Goal: Task Accomplishment & Management: Manage account settings

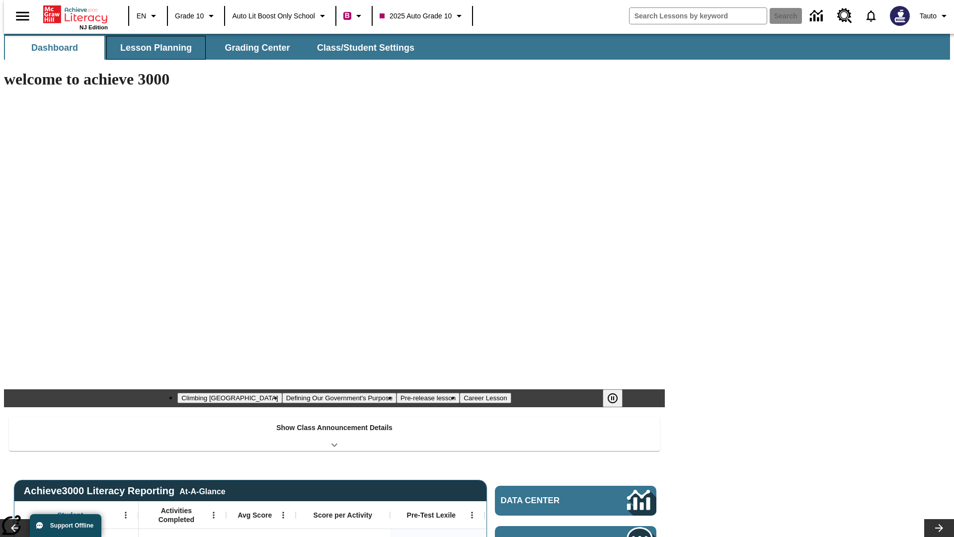
click at [152, 48] on button "Lesson Planning" at bounding box center [155, 48] width 99 height 24
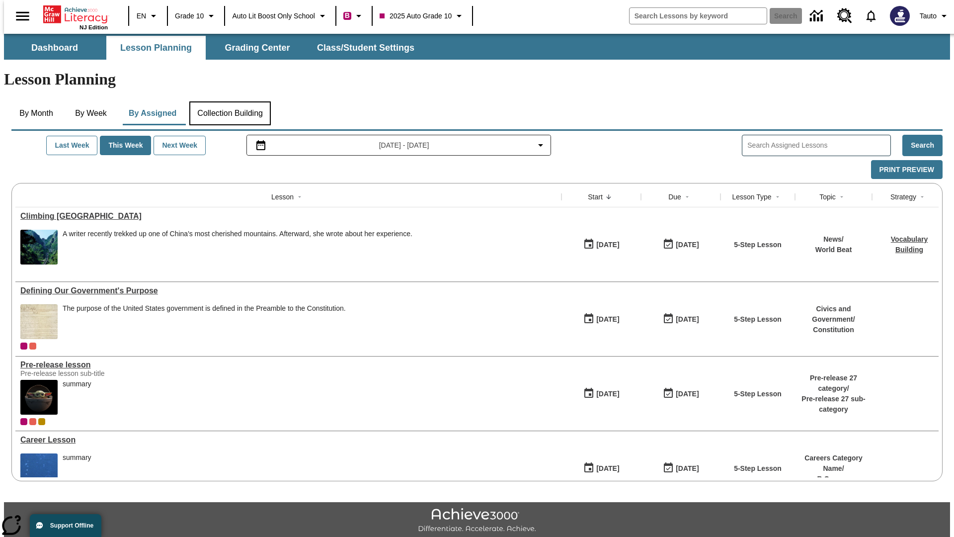
click at [230, 101] on button "Collection Building" at bounding box center [229, 113] width 81 height 24
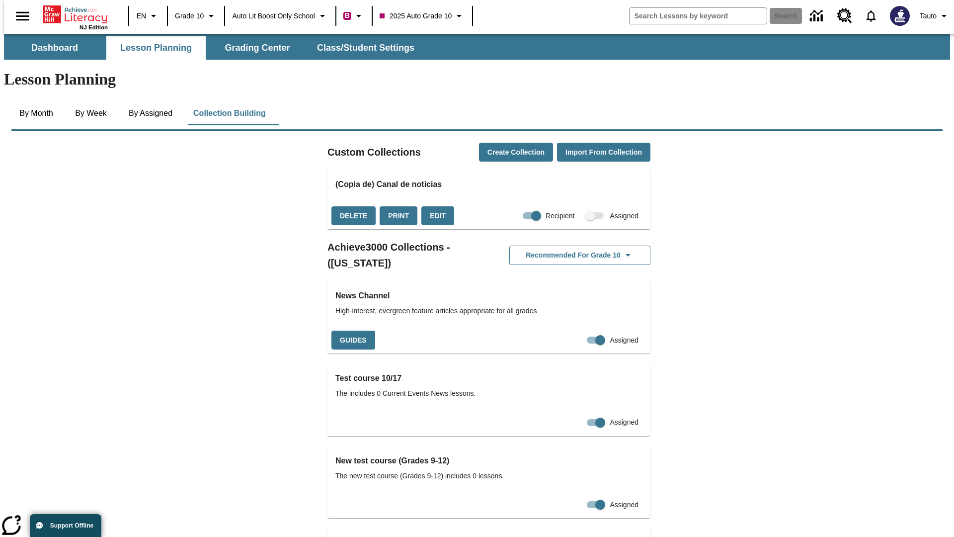
checkbox input "true"
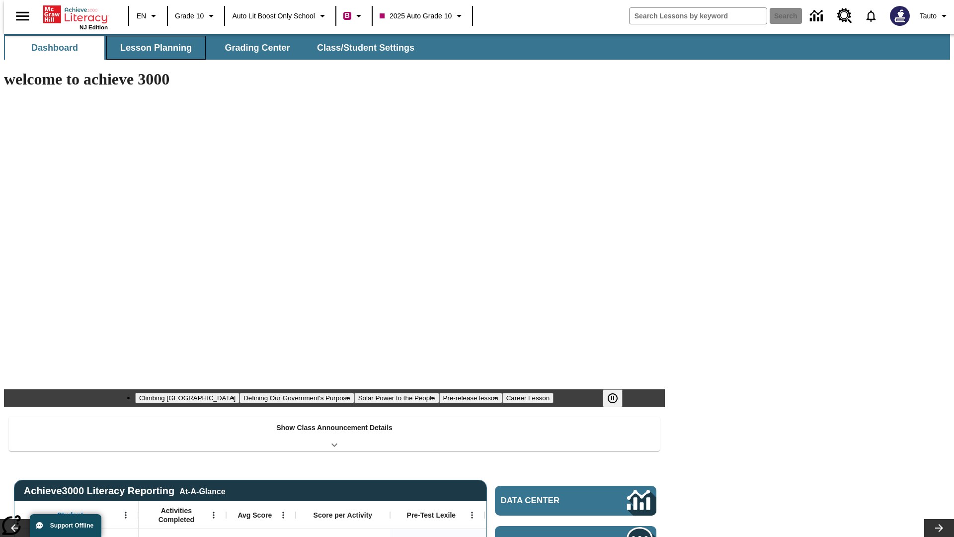
click at [152, 48] on button "Lesson Planning" at bounding box center [155, 48] width 99 height 24
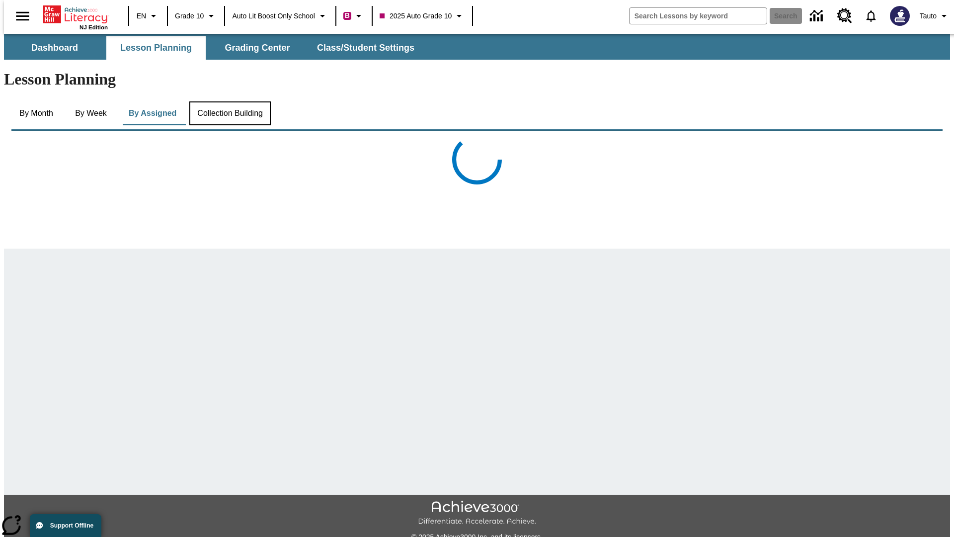
click at [230, 101] on button "Collection Building" at bounding box center [229, 113] width 81 height 24
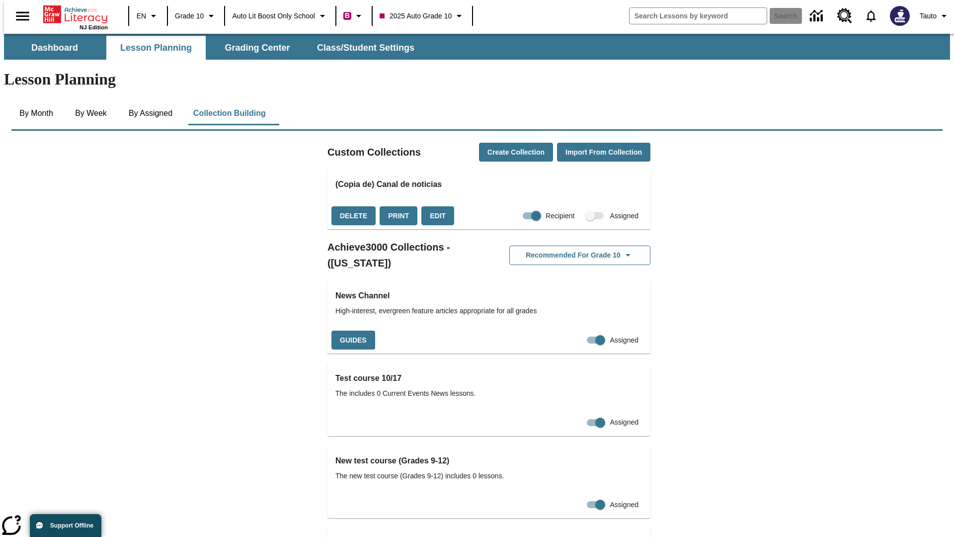
checkbox input "false"
